Goal: Task Accomplishment & Management: Manage account settings

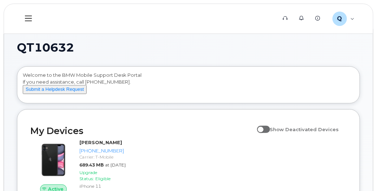
click at [26, 20] on icon at bounding box center [28, 18] width 7 height 8
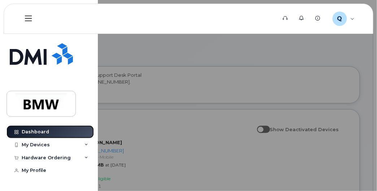
click at [38, 134] on div "Dashboard" at bounding box center [35, 132] width 27 height 6
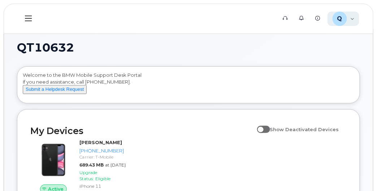
click at [353, 19] on div "Q QT10632 Employee" at bounding box center [343, 19] width 32 height 14
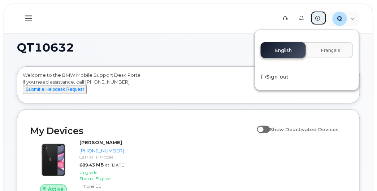
click at [320, 16] on icon at bounding box center [317, 18] width 5 height 5
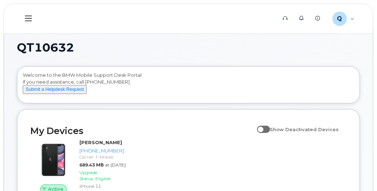
click at [31, 21] on icon at bounding box center [28, 18] width 7 height 8
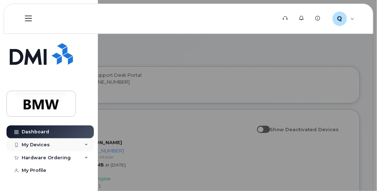
click at [85, 148] on div "My Devices" at bounding box center [49, 145] width 87 height 13
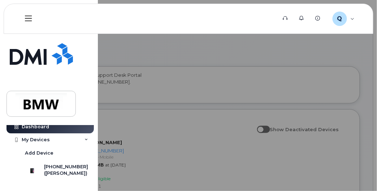
scroll to position [36, 0]
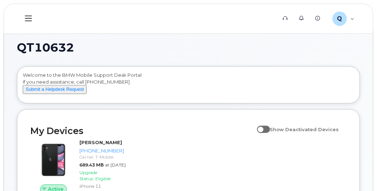
click at [28, 17] on icon at bounding box center [28, 18] width 7 height 8
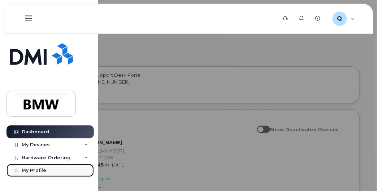
click at [58, 169] on link "My Profile" at bounding box center [49, 170] width 87 height 13
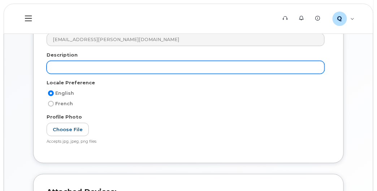
scroll to position [55, 0]
